Goal: Transaction & Acquisition: Purchase product/service

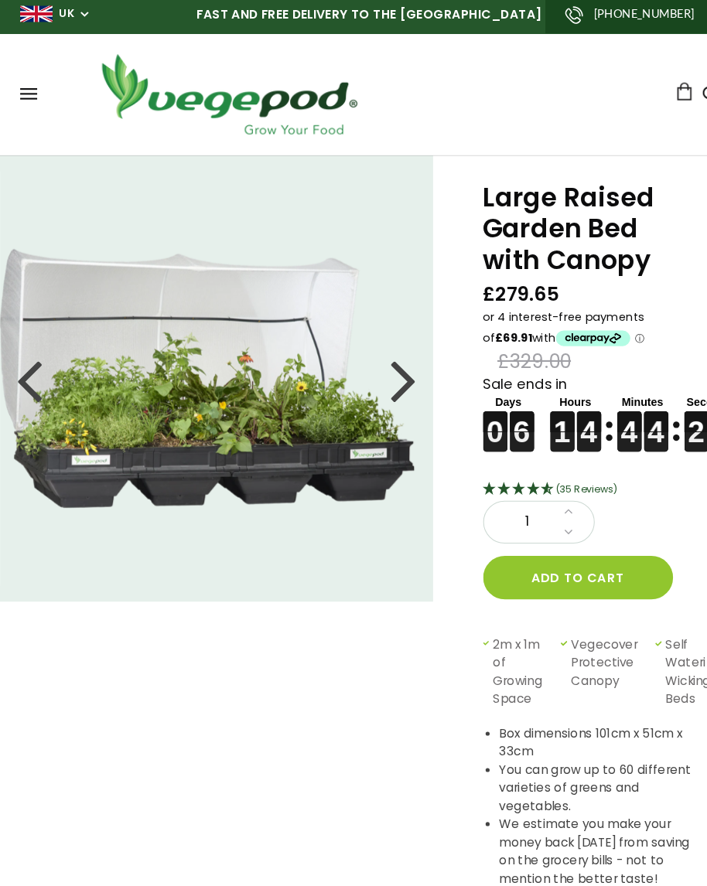
scroll to position [6, 0]
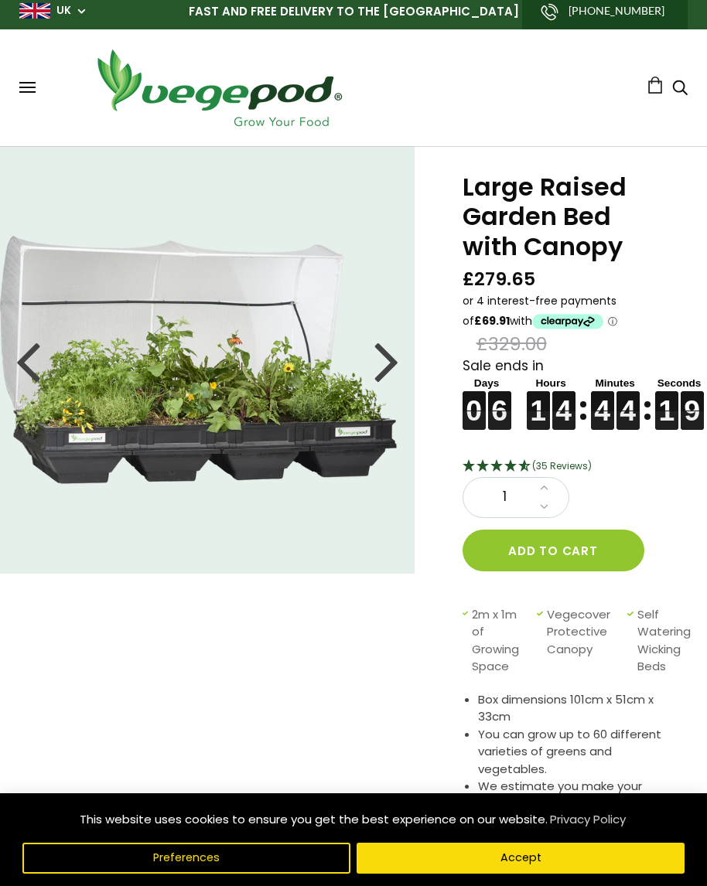
click at [387, 360] on div at bounding box center [386, 360] width 25 height 70
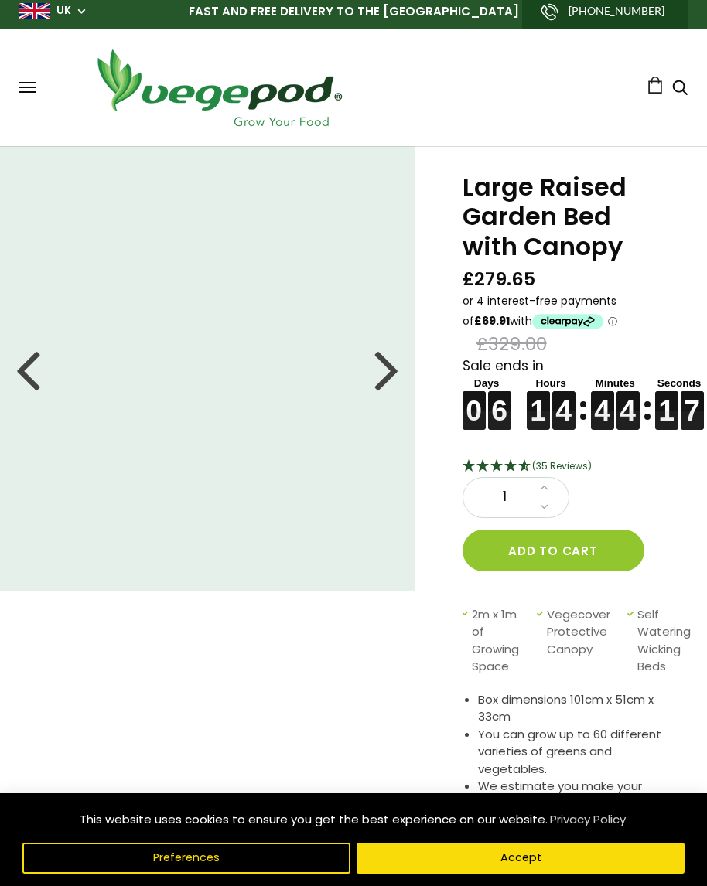
click at [383, 376] on div at bounding box center [386, 369] width 25 height 70
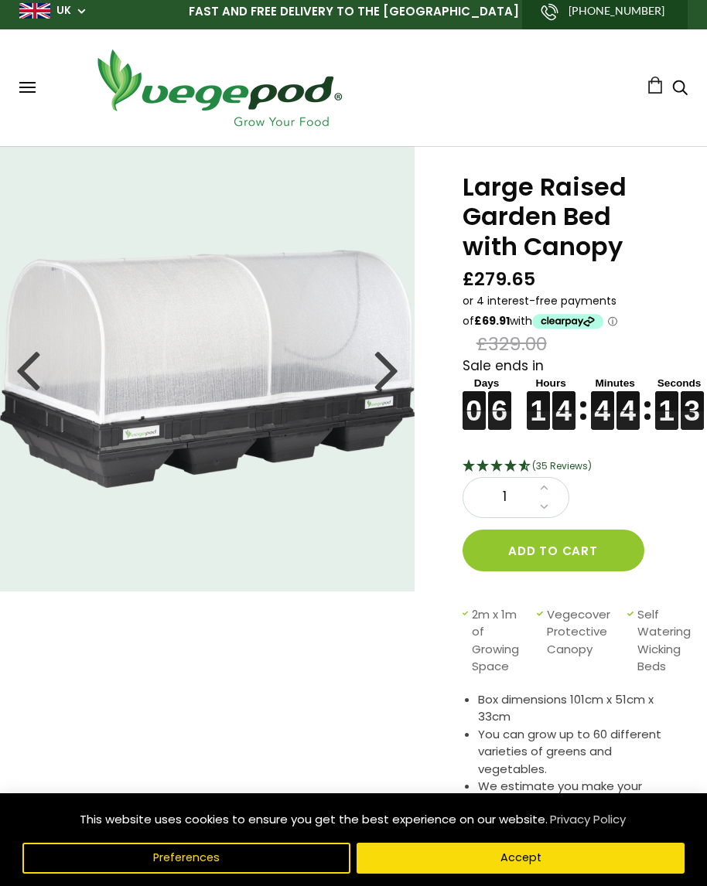
click at [383, 380] on div at bounding box center [386, 369] width 25 height 70
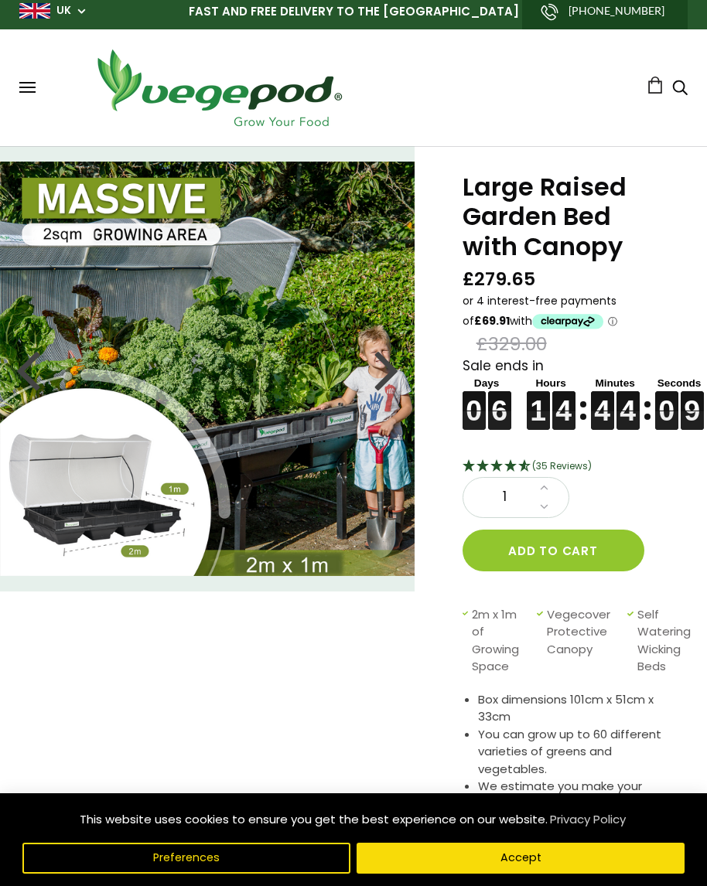
click at [386, 396] on div at bounding box center [386, 369] width 25 height 70
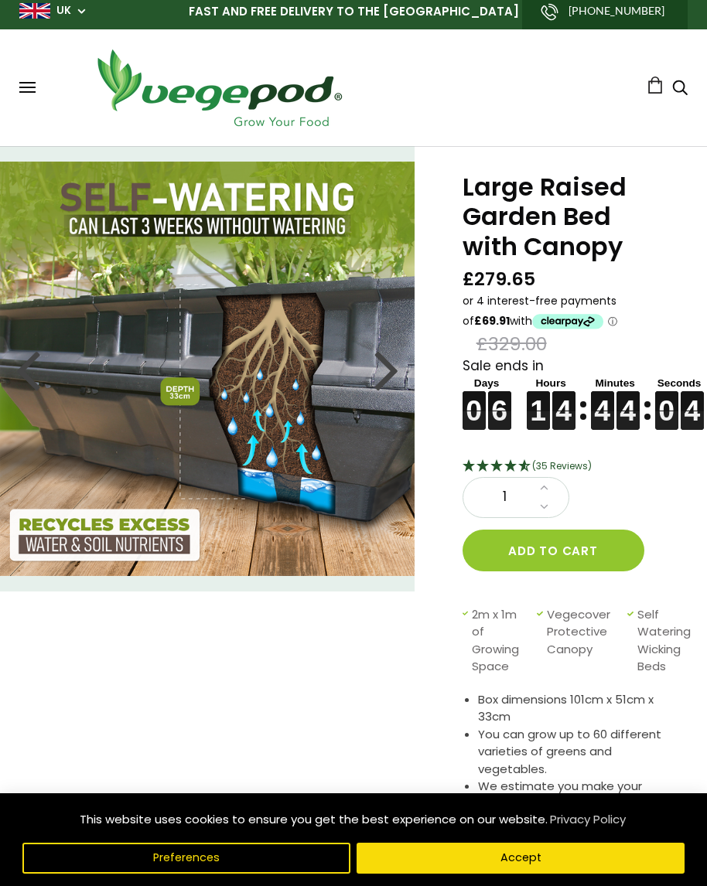
click at [415, 785] on button "Accept" at bounding box center [520, 858] width 328 height 31
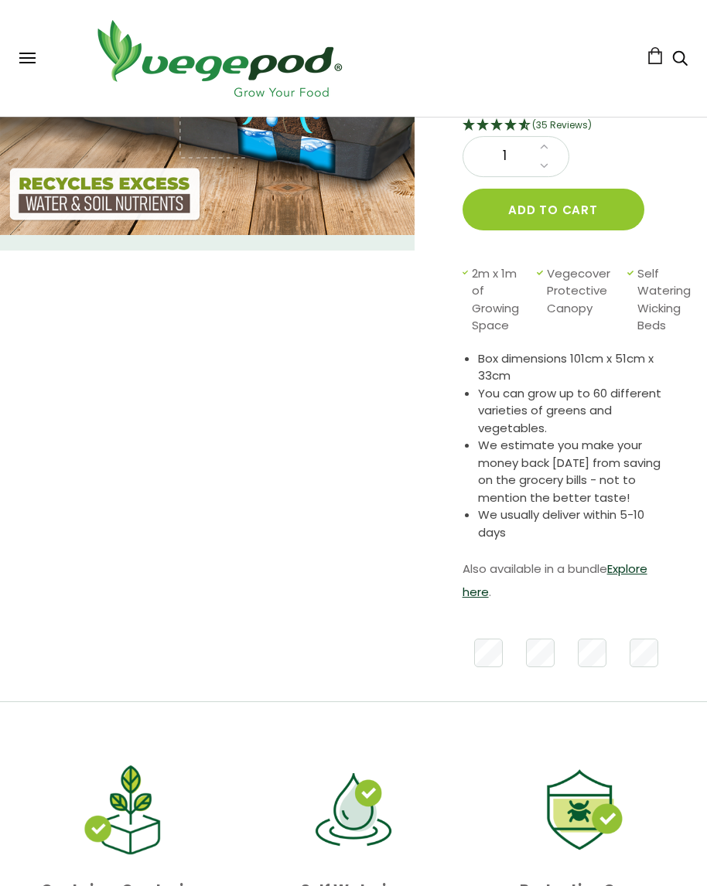
scroll to position [347, 0]
click at [625, 565] on link "Explore here" at bounding box center [554, 580] width 185 height 39
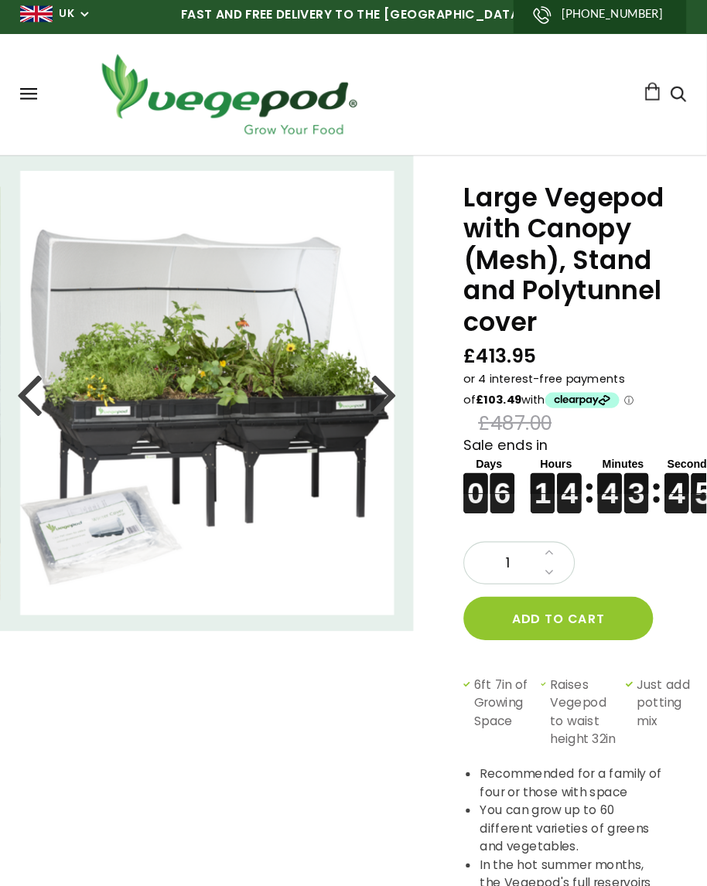
scroll to position [6, 0]
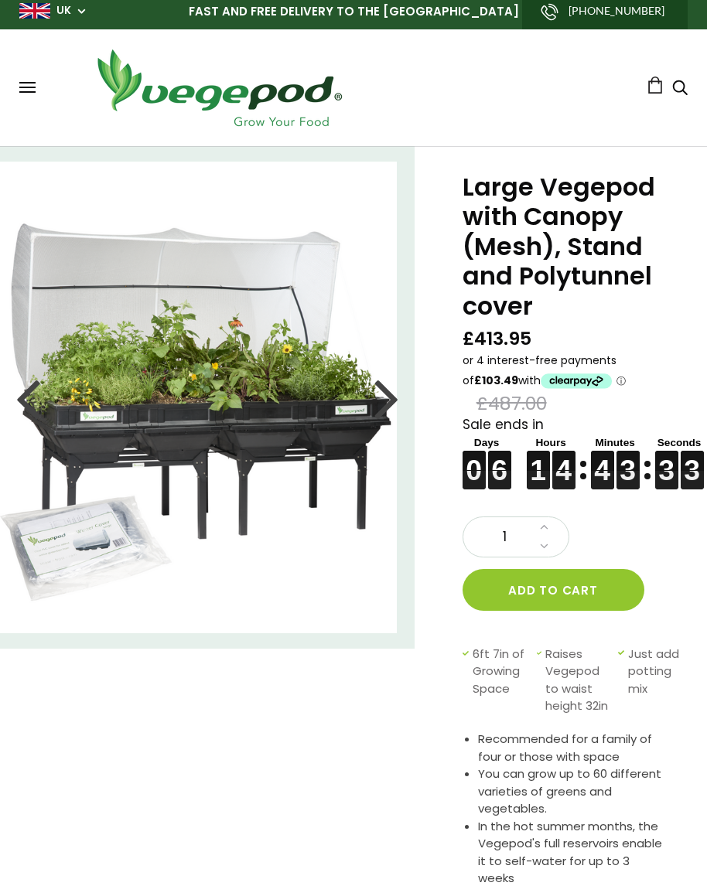
click at [387, 401] on div at bounding box center [386, 398] width 25 height 70
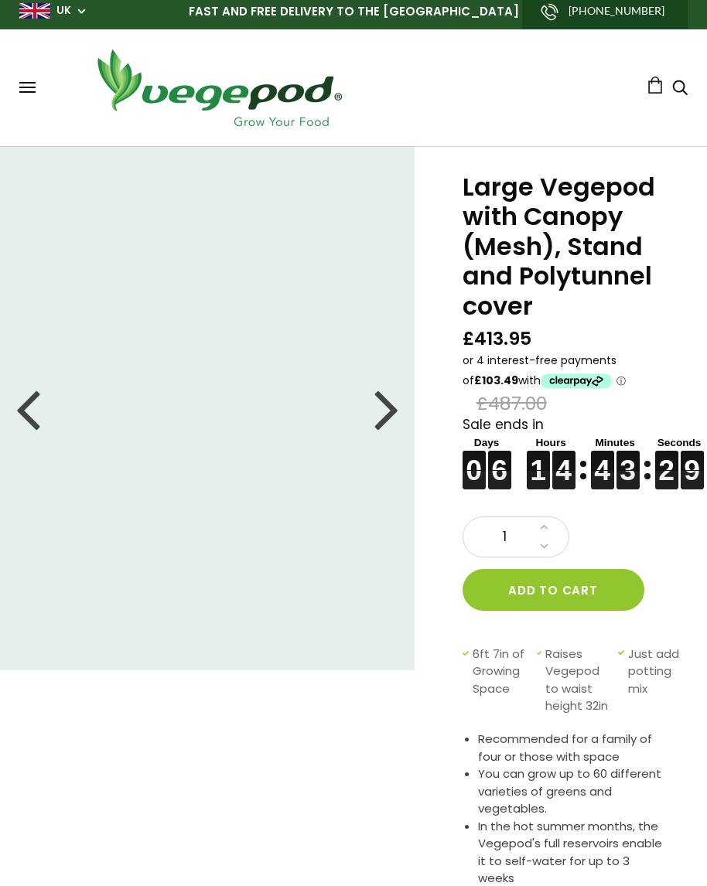
click at [30, 93] on span at bounding box center [27, 92] width 16 height 2
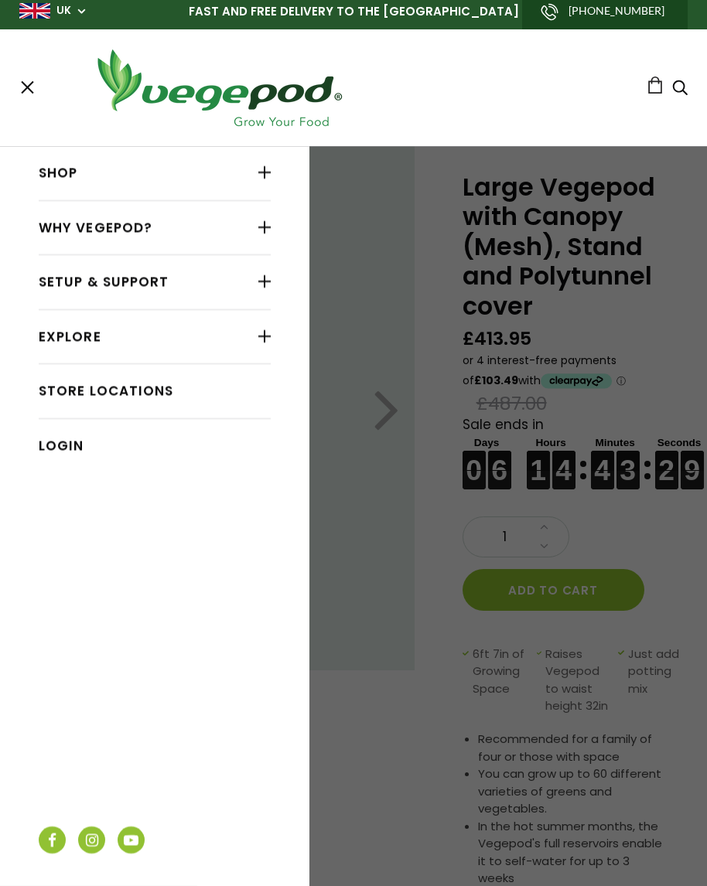
scroll to position [5, 0]
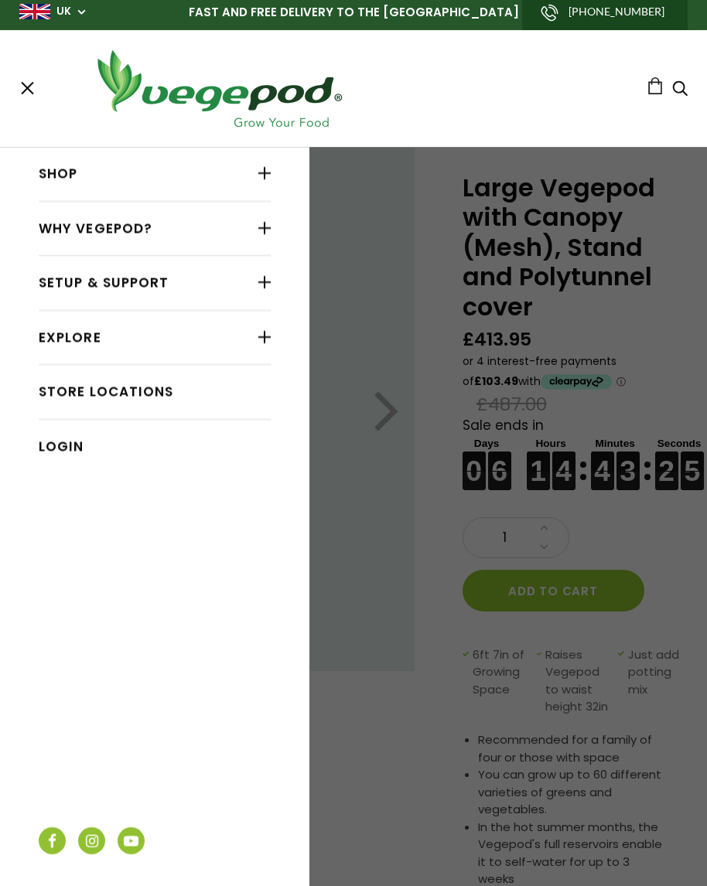
click at [271, 174] on div at bounding box center [264, 173] width 12 height 20
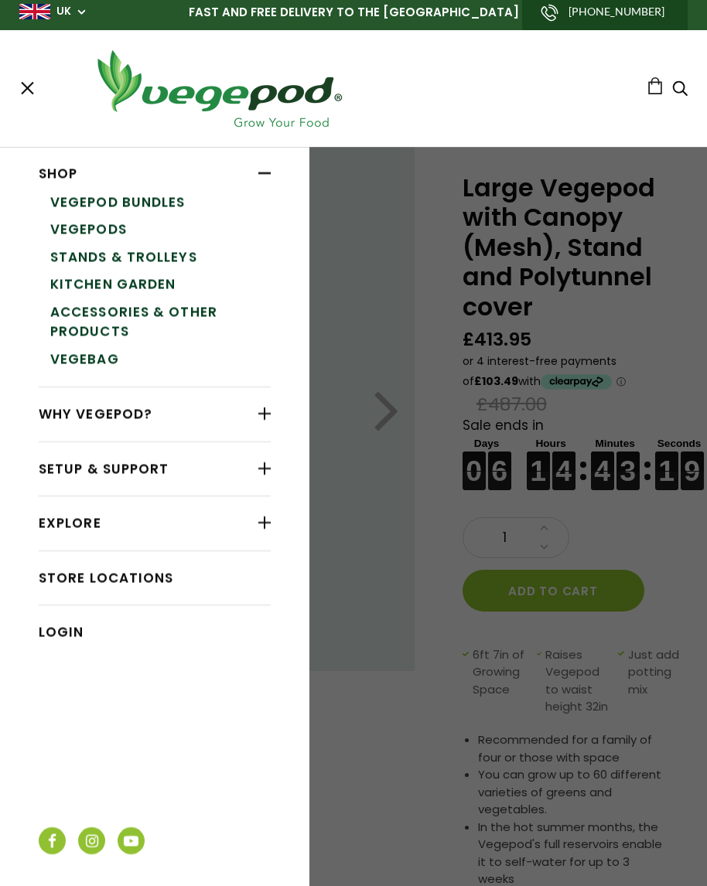
click at [182, 204] on link "Vegepod Bundles" at bounding box center [160, 203] width 220 height 28
